Goal: Communication & Community: Answer question/provide support

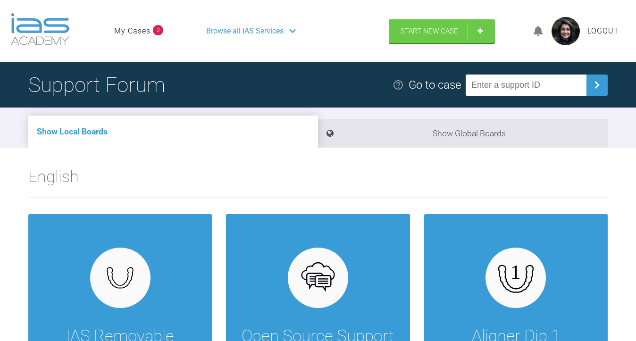
click at [149, 34] on link "My Cases" at bounding box center [132, 31] width 36 height 12
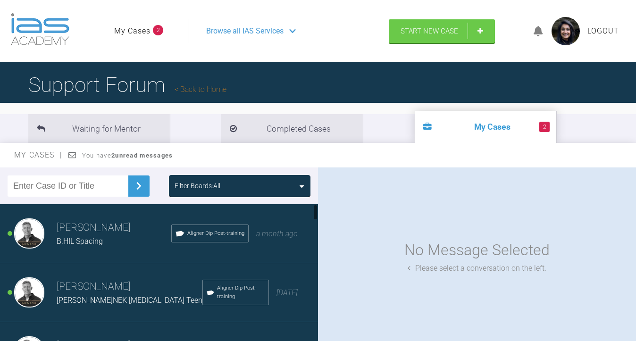
click at [126, 287] on h3 "[PERSON_NAME]" at bounding box center [130, 287] width 146 height 16
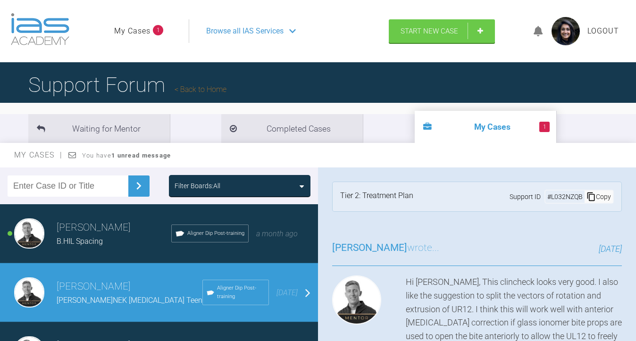
click at [131, 239] on div "B.HIL Spacing" at bounding box center [114, 242] width 115 height 12
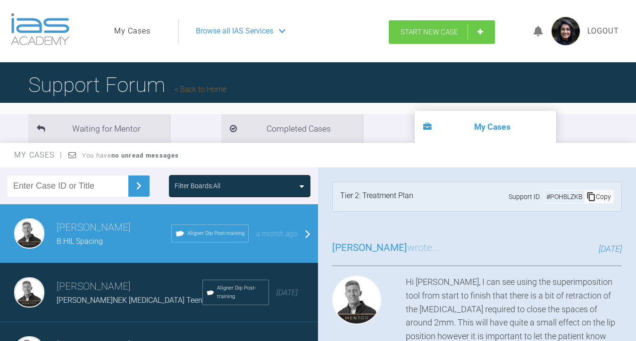
click at [482, 31] on link "Start New Case" at bounding box center [442, 32] width 106 height 24
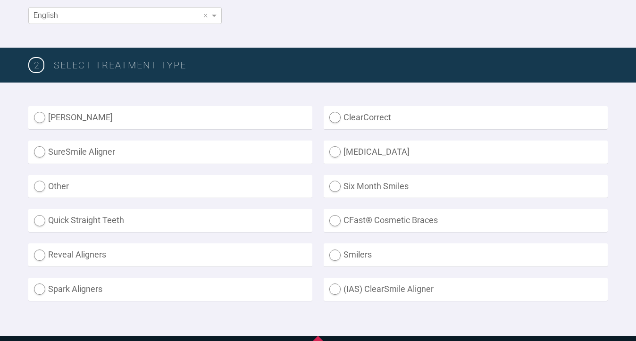
scroll to position [198, 0]
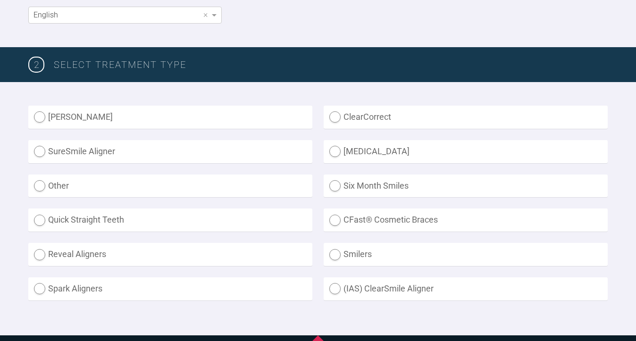
click at [392, 151] on label "[MEDICAL_DATA]" at bounding box center [466, 151] width 284 height 23
radio input "true"
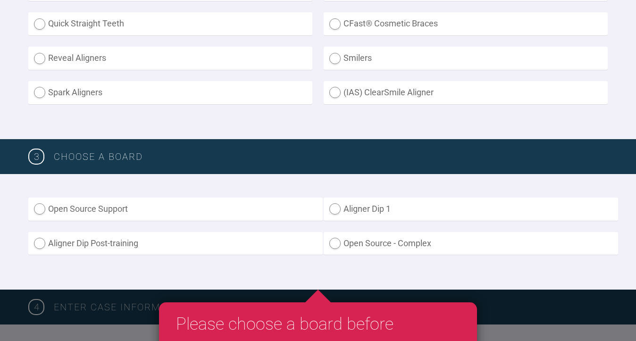
scroll to position [421, 0]
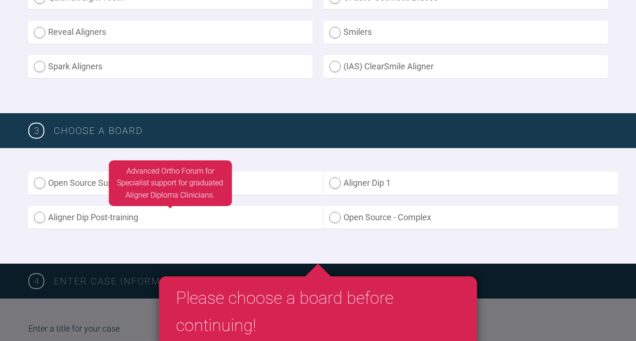
click at [225, 217] on label "Aligner Dip Post-training" at bounding box center [175, 217] width 295 height 23
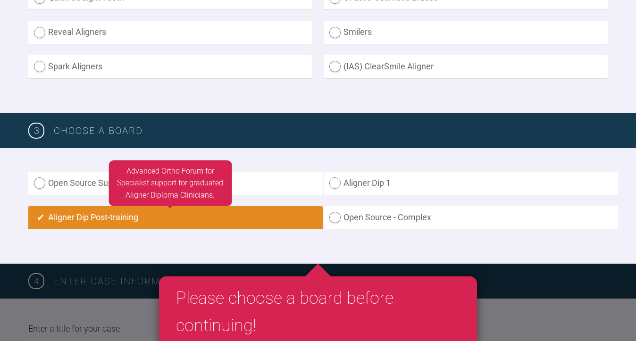
radio input "true"
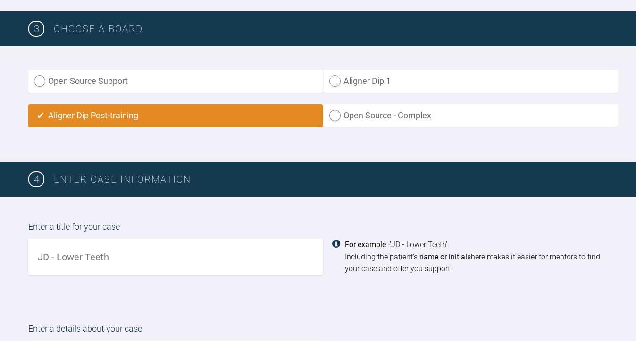
scroll to position [528, 0]
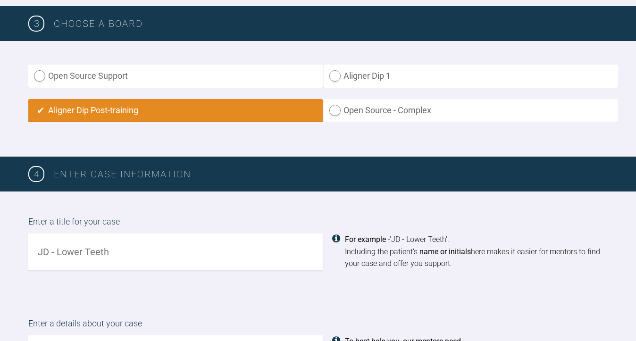
click at [184, 248] on input "text" at bounding box center [175, 252] width 295 height 36
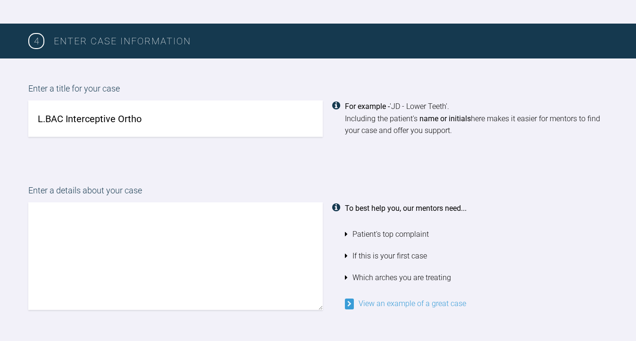
scroll to position [661, 0]
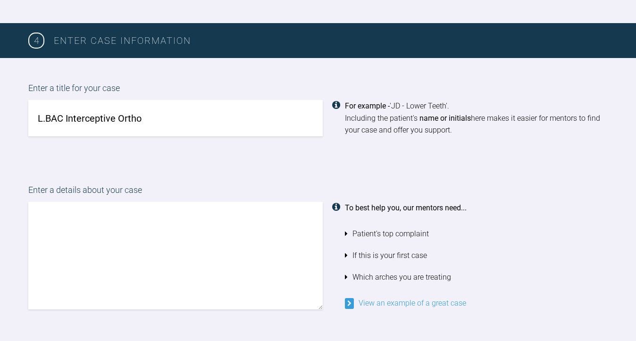
type input "L.BAC Interceptive Ortho"
click at [219, 213] on textarea at bounding box center [175, 256] width 295 height 108
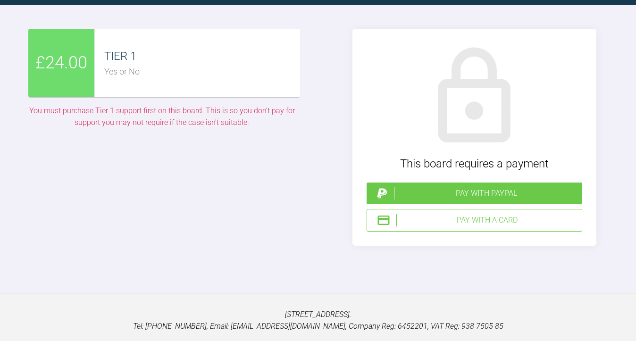
scroll to position [2558, 0]
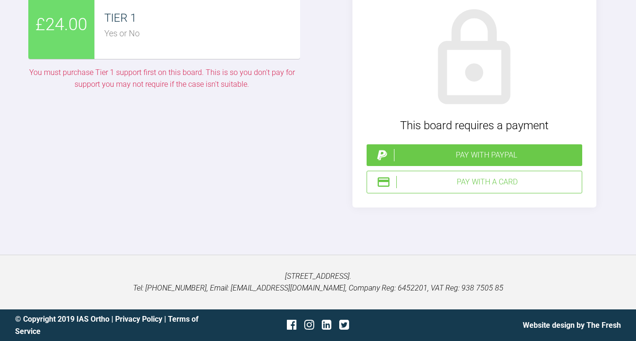
type textarea "Hi [PERSON_NAME], I'd be grateful for your opinion on this case. Patient's gran…"
click at [168, 27] on div "TIER 1" at bounding box center [202, 18] width 196 height 18
click at [406, 188] on div "Pay with a Card" at bounding box center [488, 182] width 182 height 12
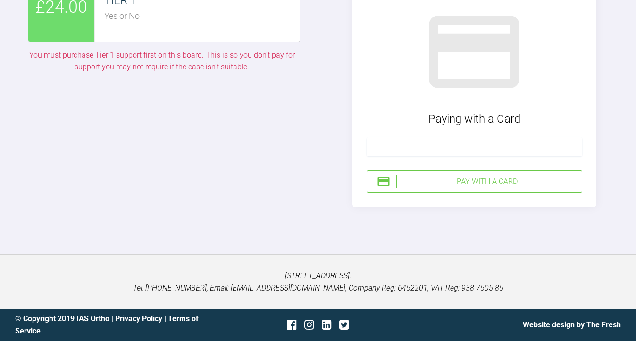
scroll to position [2795, 0]
click at [430, 183] on div "Pay with a Card" at bounding box center [488, 182] width 182 height 12
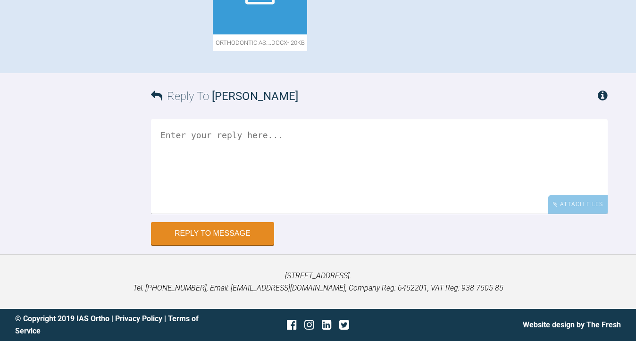
scroll to position [577, 0]
click at [566, 202] on div "Attach Files" at bounding box center [578, 204] width 59 height 18
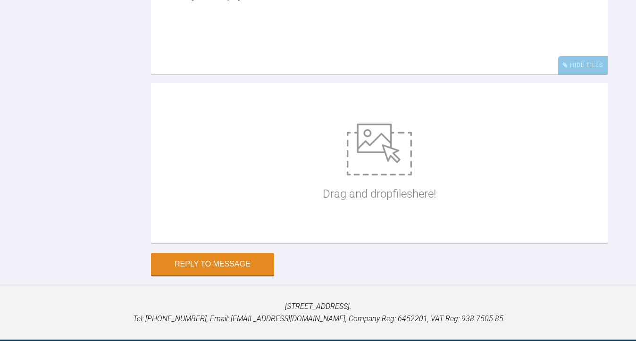
click at [323, 75] on textarea at bounding box center [379, 27] width 457 height 94
type textarea "Sorry not sure why all the files didn't upload!"
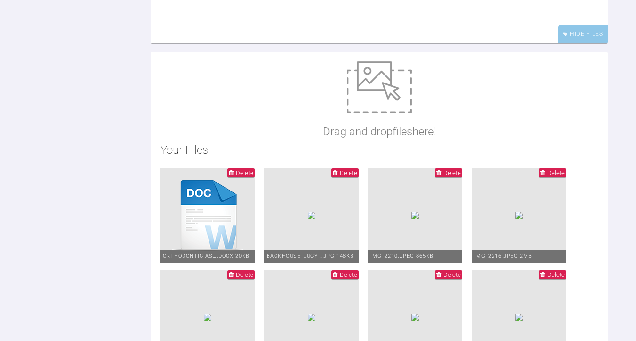
scroll to position [592, 0]
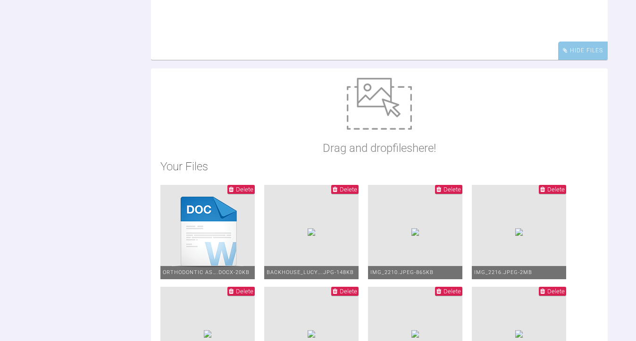
drag, startPoint x: 334, startPoint y: 117, endPoint x: 115, endPoint y: 105, distance: 218.8
click at [115, 105] on div "Reply To Amisha Patel Sorry not sure why all the files didn't upload! Hide File…" at bounding box center [318, 327] width 636 height 817
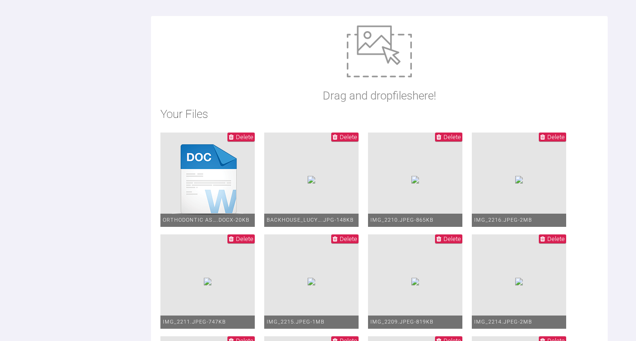
scroll to position [829, 0]
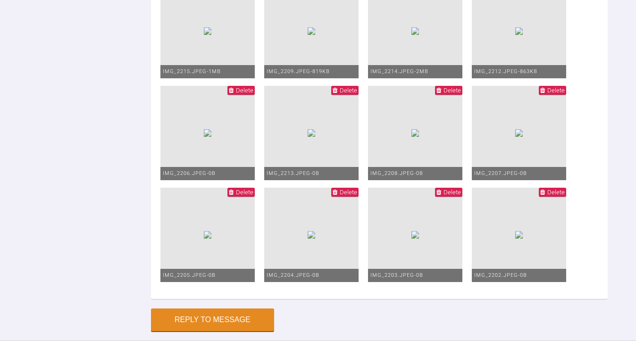
click at [308, 35] on img at bounding box center [312, 31] width 8 height 8
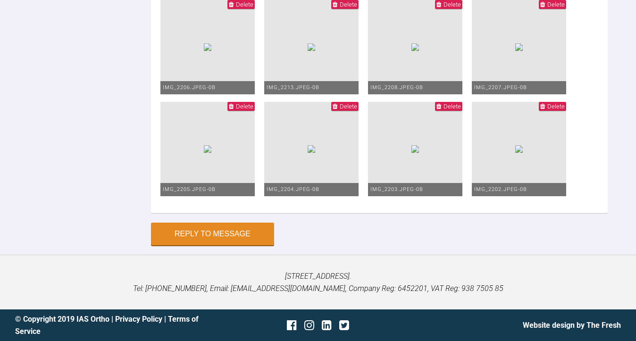
scroll to position [849, 0]
click at [239, 8] on span "Delete" at bounding box center [244, 4] width 17 height 7
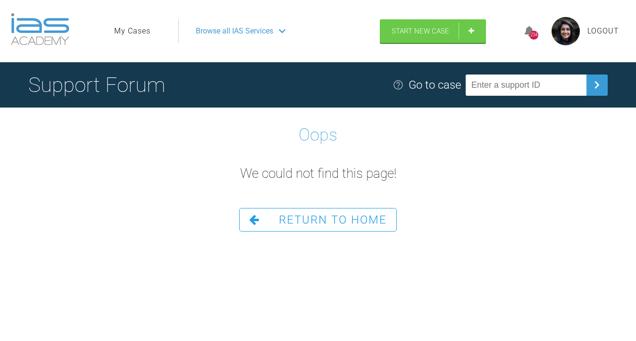
click at [270, 219] on link "Return To Home" at bounding box center [318, 220] width 158 height 24
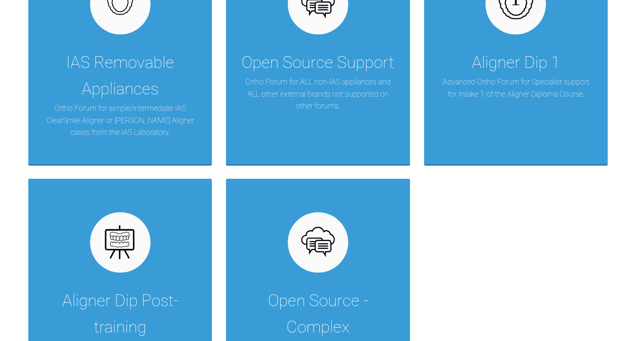
scroll to position [423, 0]
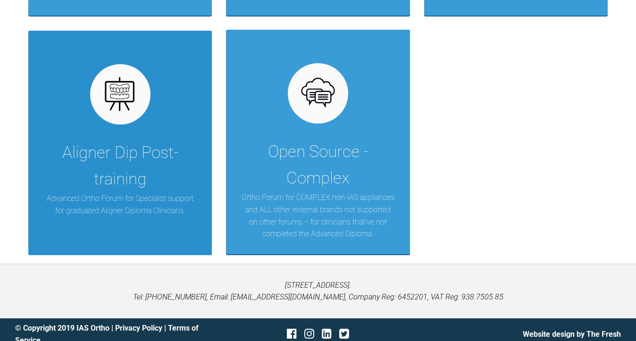
click at [126, 124] on div "Aligner Dip Post-training Advanced Ortho Forum for Specialist support for gradu…" at bounding box center [120, 143] width 184 height 225
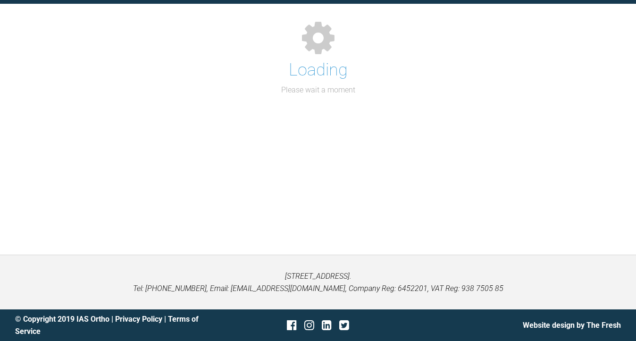
scroll to position [98, 0]
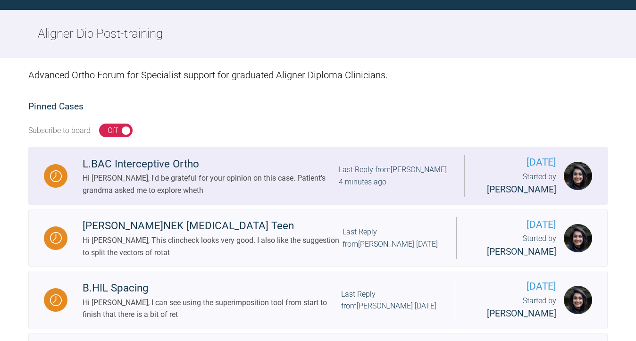
click at [315, 174] on div "Hi [PERSON_NAME], I'd be grateful for your opinion on this case. Patient's gran…" at bounding box center [211, 184] width 256 height 24
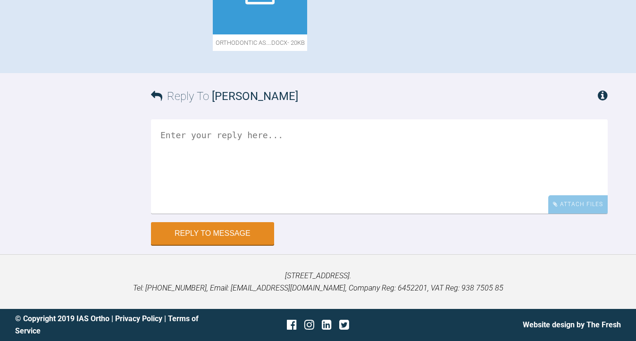
scroll to position [572, 0]
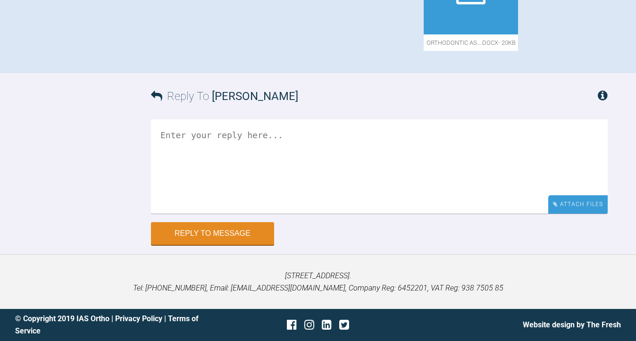
click at [570, 207] on div "Attach Files" at bounding box center [578, 204] width 59 height 18
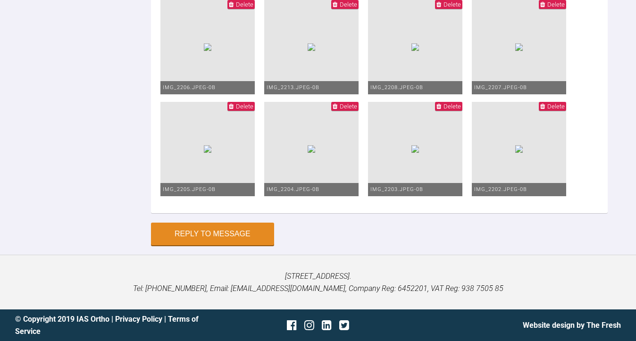
scroll to position [873, 0]
click at [310, 153] on img at bounding box center [312, 149] width 8 height 8
type input "C:\fakepath\IMG_2202.jpeg"
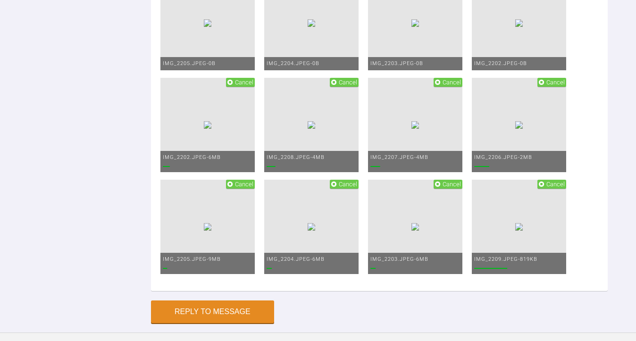
scroll to position [900, 0]
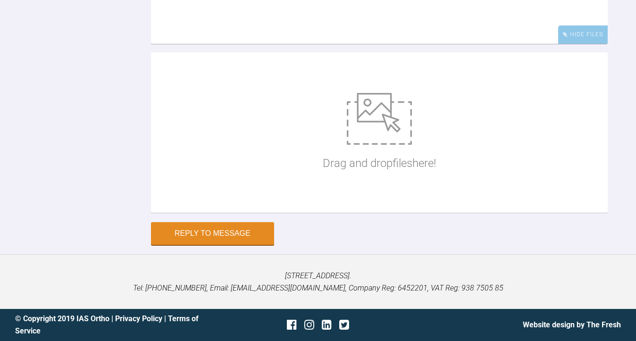
scroll to position [742, 0]
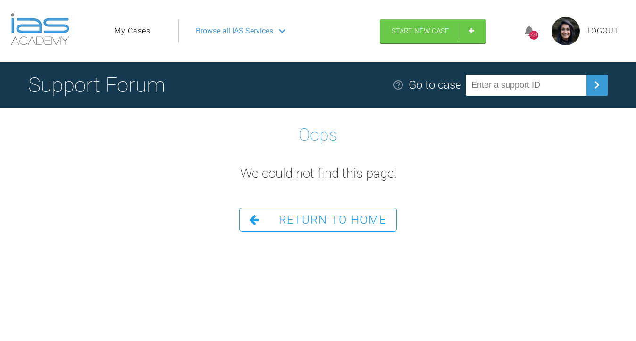
click at [351, 214] on span "Return To Home" at bounding box center [333, 219] width 108 height 13
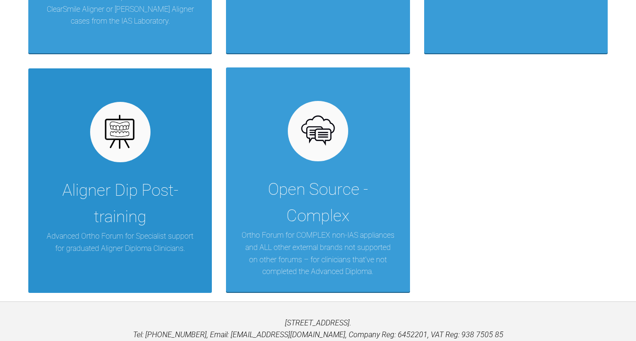
click at [137, 177] on div "Aligner Dip Post-training" at bounding box center [119, 203] width 155 height 53
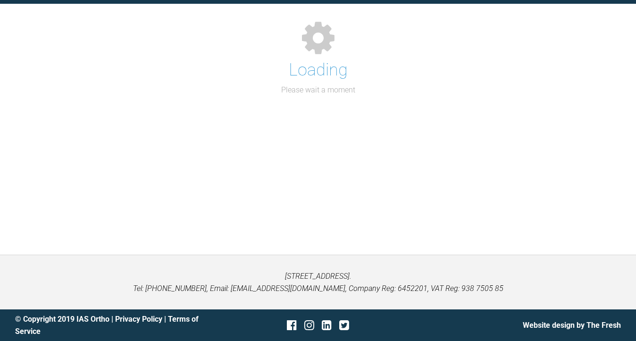
scroll to position [98, 0]
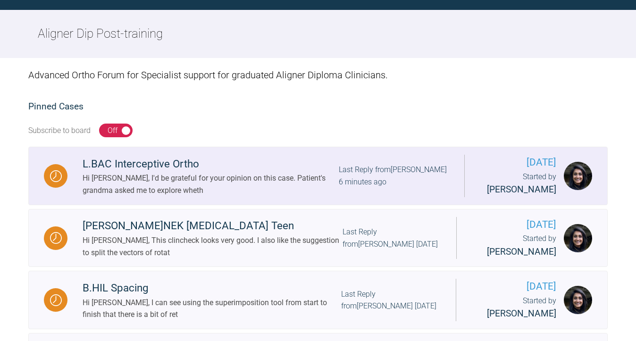
click at [151, 167] on div "L.BAC Interceptive Ortho" at bounding box center [211, 164] width 256 height 17
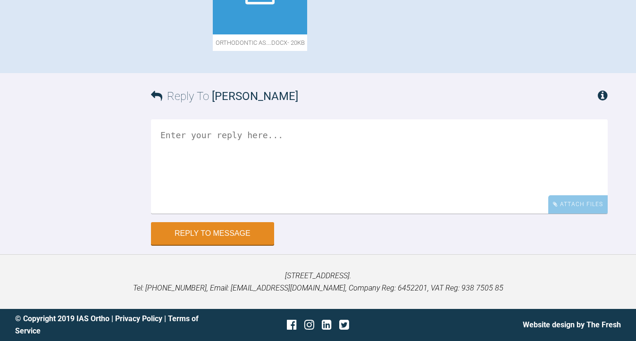
scroll to position [572, 0]
click at [260, 135] on textarea at bounding box center [379, 166] width 457 height 94
paste textarea "Sorry not sure why all the files didn't upload!"
type textarea "Sorry not sure why all the files didn't upload!"
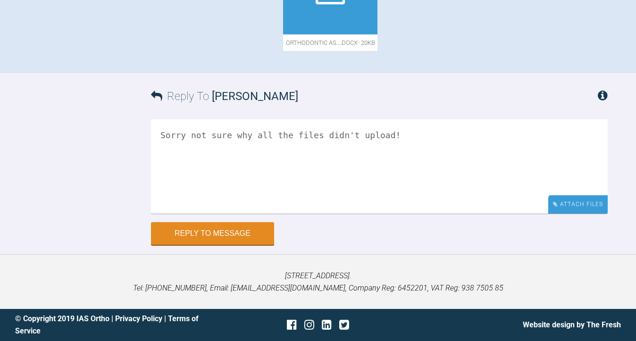
click at [569, 203] on div "Attach Files" at bounding box center [578, 204] width 59 height 18
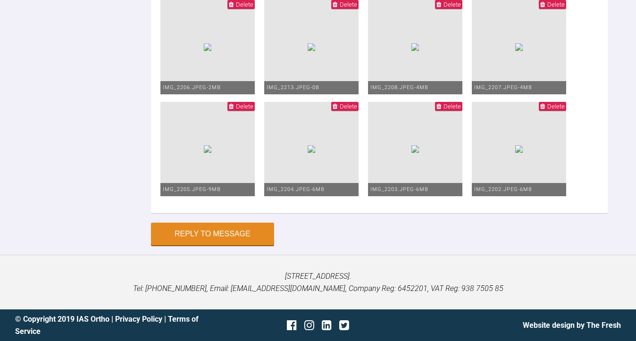
scroll to position [1115, 0]
click at [245, 229] on button "Reply to Message" at bounding box center [212, 235] width 123 height 23
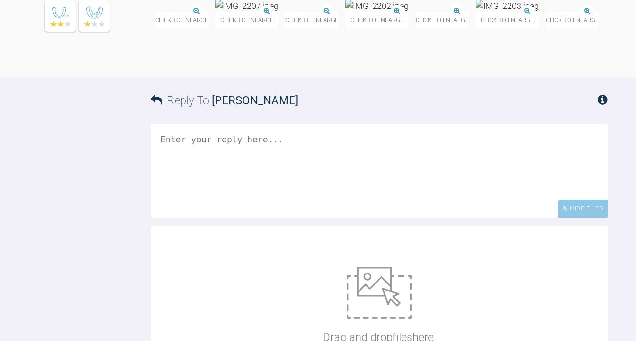
scroll to position [735, 0]
